Goal: Find specific page/section

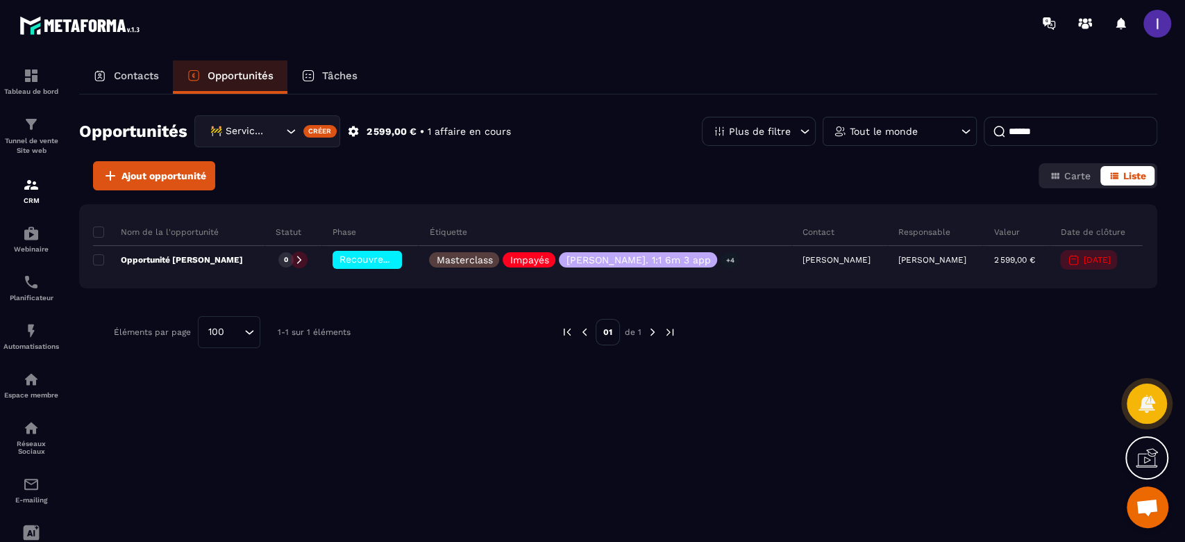
scroll to position [955, 0]
click at [1144, 15] on div at bounding box center [1158, 24] width 28 height 28
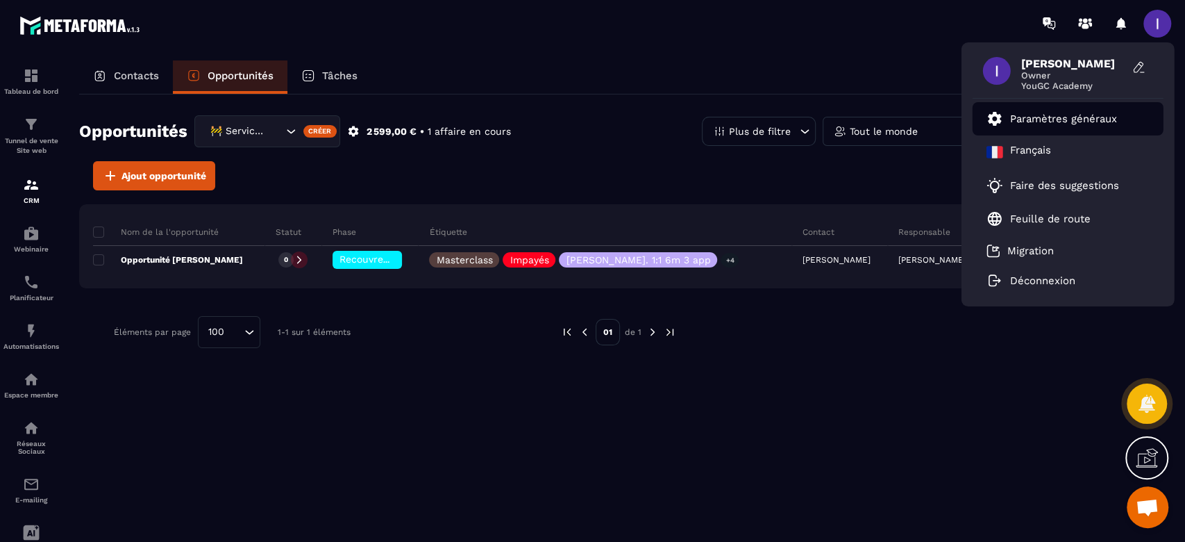
click at [1091, 117] on p "Paramètres généraux" at bounding box center [1063, 118] width 107 height 12
click at [1082, 119] on p "Paramètres généraux" at bounding box center [1063, 118] width 107 height 12
click at [1009, 119] on link "Paramètres généraux" at bounding box center [1052, 118] width 131 height 17
